Goal: Information Seeking & Learning: Check status

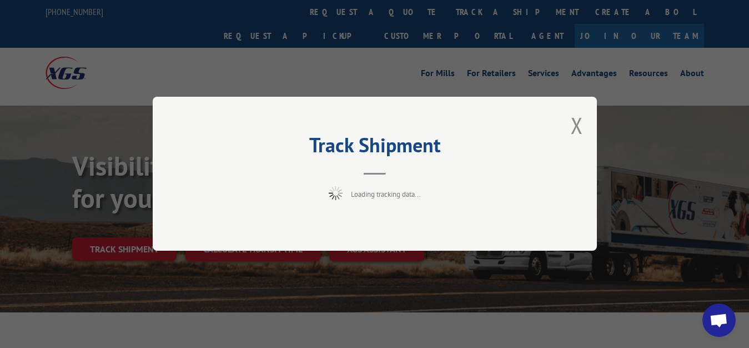
scroll to position [57, 0]
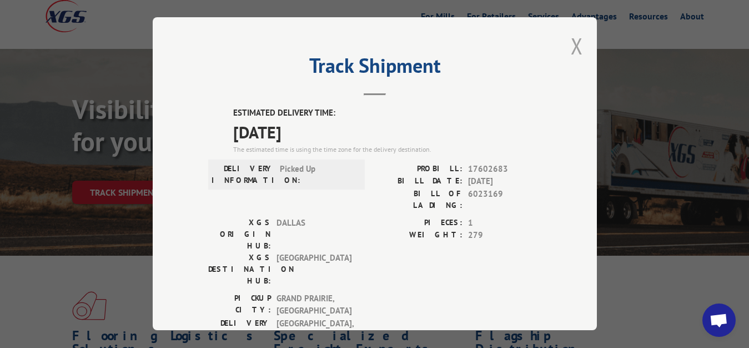
click at [571, 44] on button "Close modal" at bounding box center [577, 45] width 12 height 29
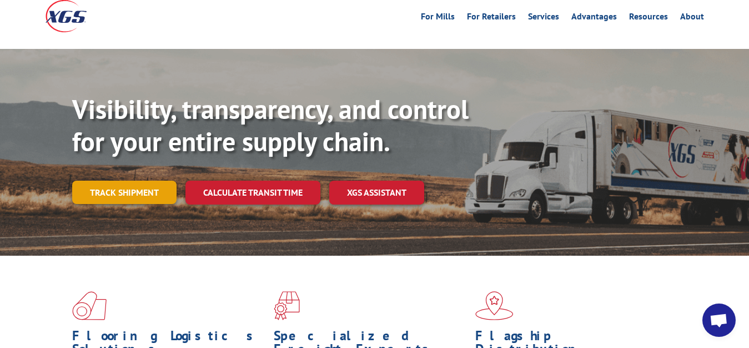
click at [119, 181] on link "Track shipment" at bounding box center [124, 192] width 104 height 23
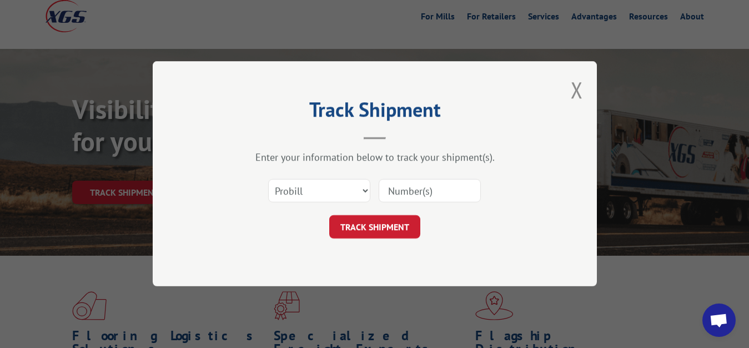
scroll to position [0, 0]
click at [268, 179] on select "Select category... Probill BOL PO" at bounding box center [319, 190] width 102 height 23
select select "bol"
click option "BOL" at bounding box center [0, 0] width 0 height 0
click at [388, 184] on input at bounding box center [430, 190] width 102 height 23
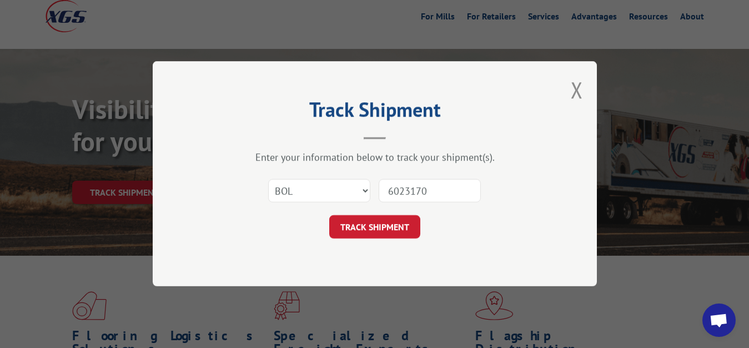
type input "6023170"
click button "TRACK SHIPMENT" at bounding box center [374, 227] width 91 height 23
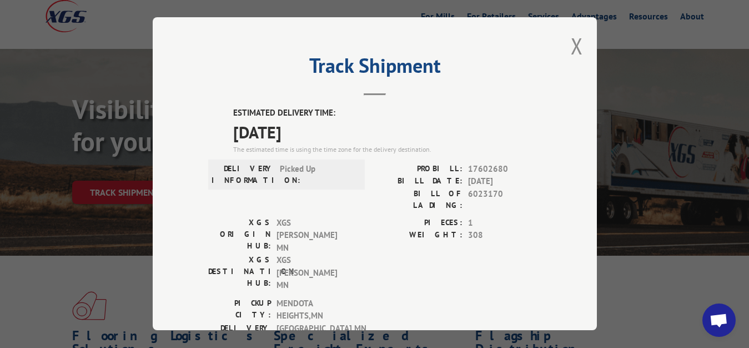
drag, startPoint x: 565, startPoint y: 38, endPoint x: 538, endPoint y: 81, distance: 50.5
click at [571, 41] on button "Close modal" at bounding box center [577, 45] width 12 height 29
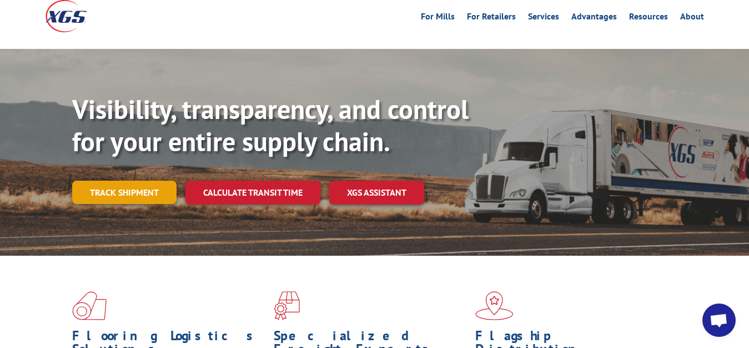
click at [121, 181] on link "Track shipment" at bounding box center [124, 192] width 104 height 23
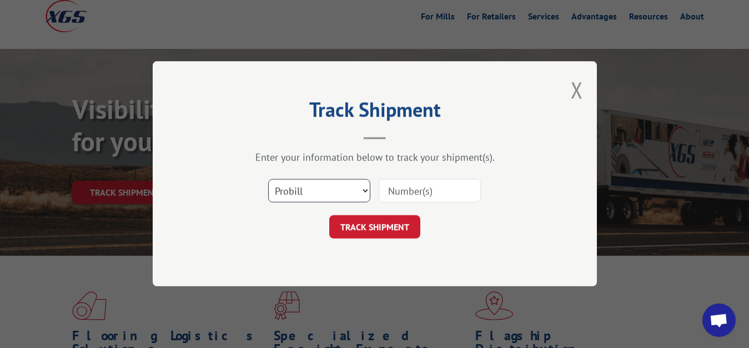
click at [268, 179] on select "Select category... Probill BOL PO" at bounding box center [319, 190] width 102 height 23
select select "bol"
click option "BOL" at bounding box center [0, 0] width 0 height 0
click at [390, 189] on input at bounding box center [430, 190] width 102 height 23
type input "6023166"
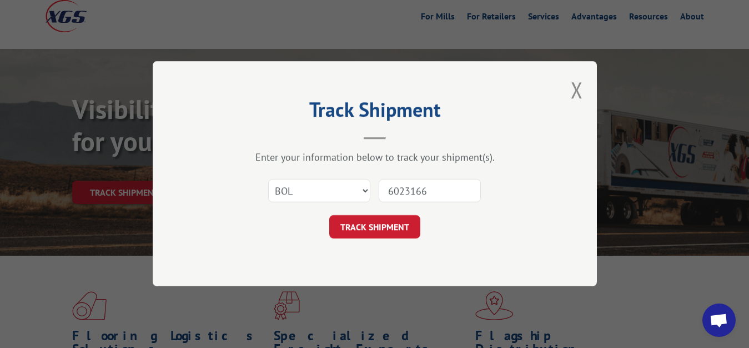
click button "TRACK SHIPMENT" at bounding box center [374, 227] width 91 height 23
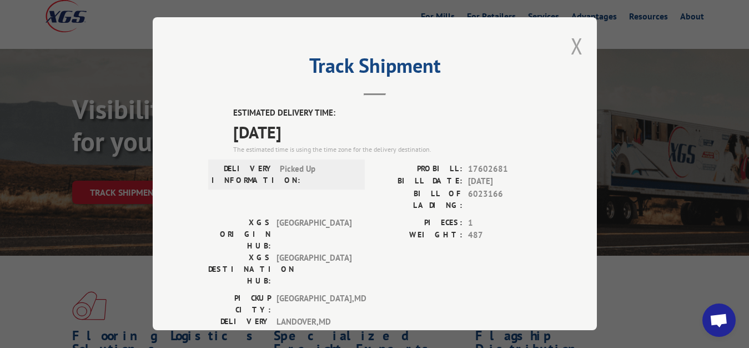
click at [571, 44] on button "Close modal" at bounding box center [577, 45] width 12 height 29
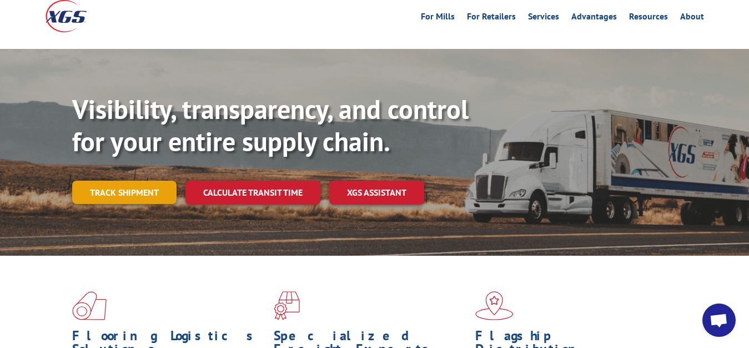
click at [111, 181] on link "Track shipment" at bounding box center [124, 192] width 104 height 23
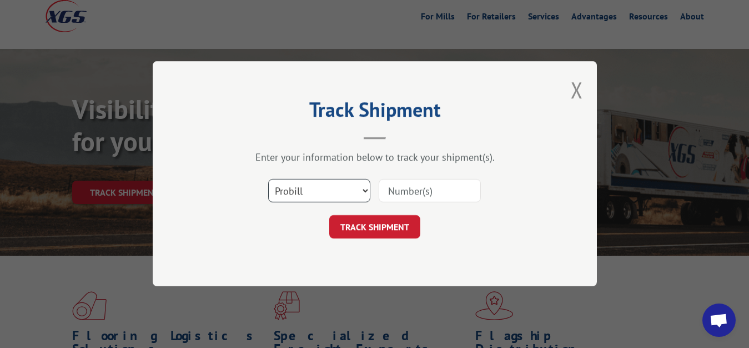
click at [268, 179] on select "Select category... Probill BOL PO" at bounding box center [319, 190] width 102 height 23
select select "bol"
click option "BOL" at bounding box center [0, 0] width 0 height 0
click at [397, 196] on input at bounding box center [430, 190] width 102 height 23
